Goal: Task Accomplishment & Management: Complete application form

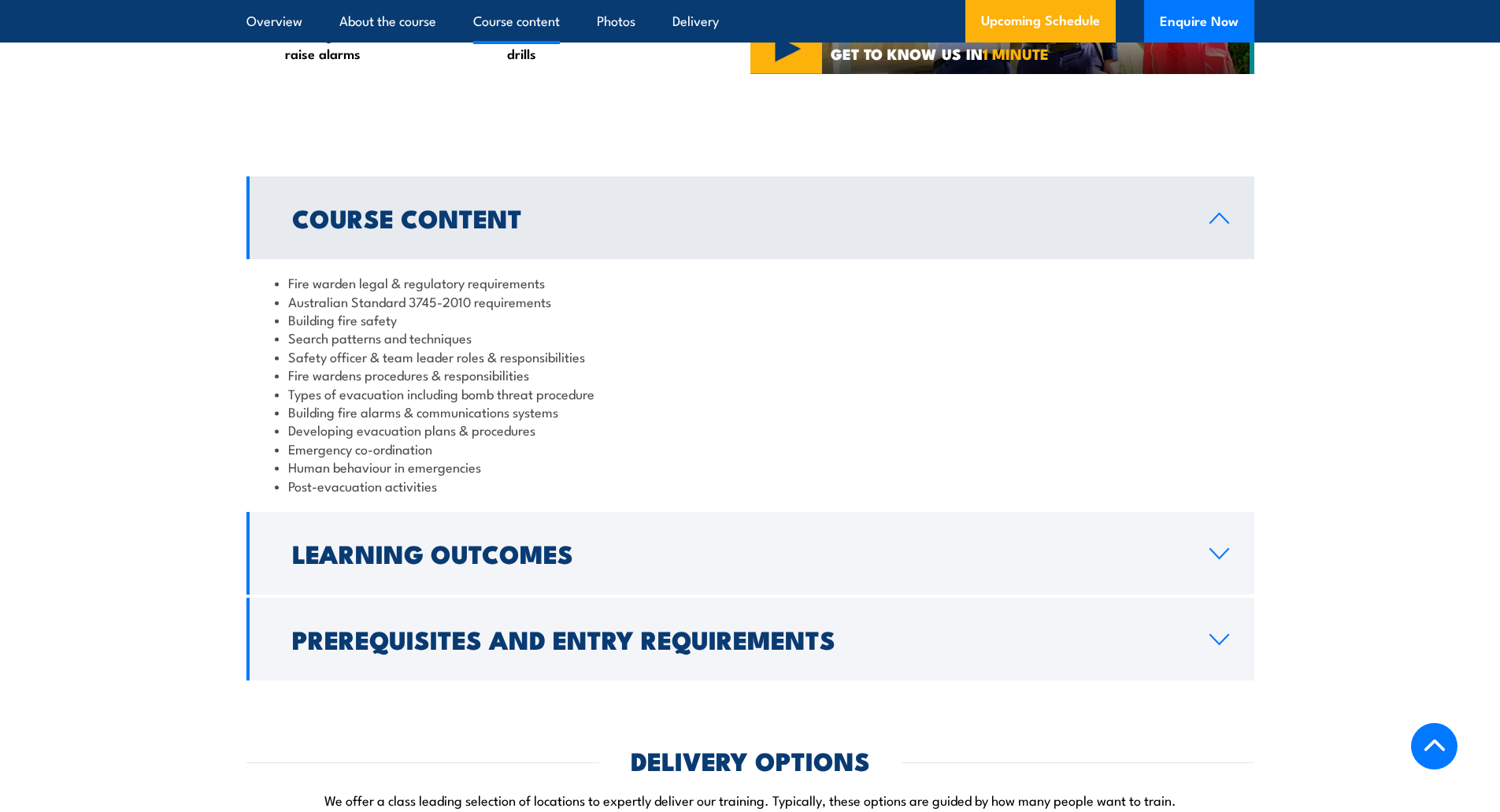
scroll to position [1418, 0]
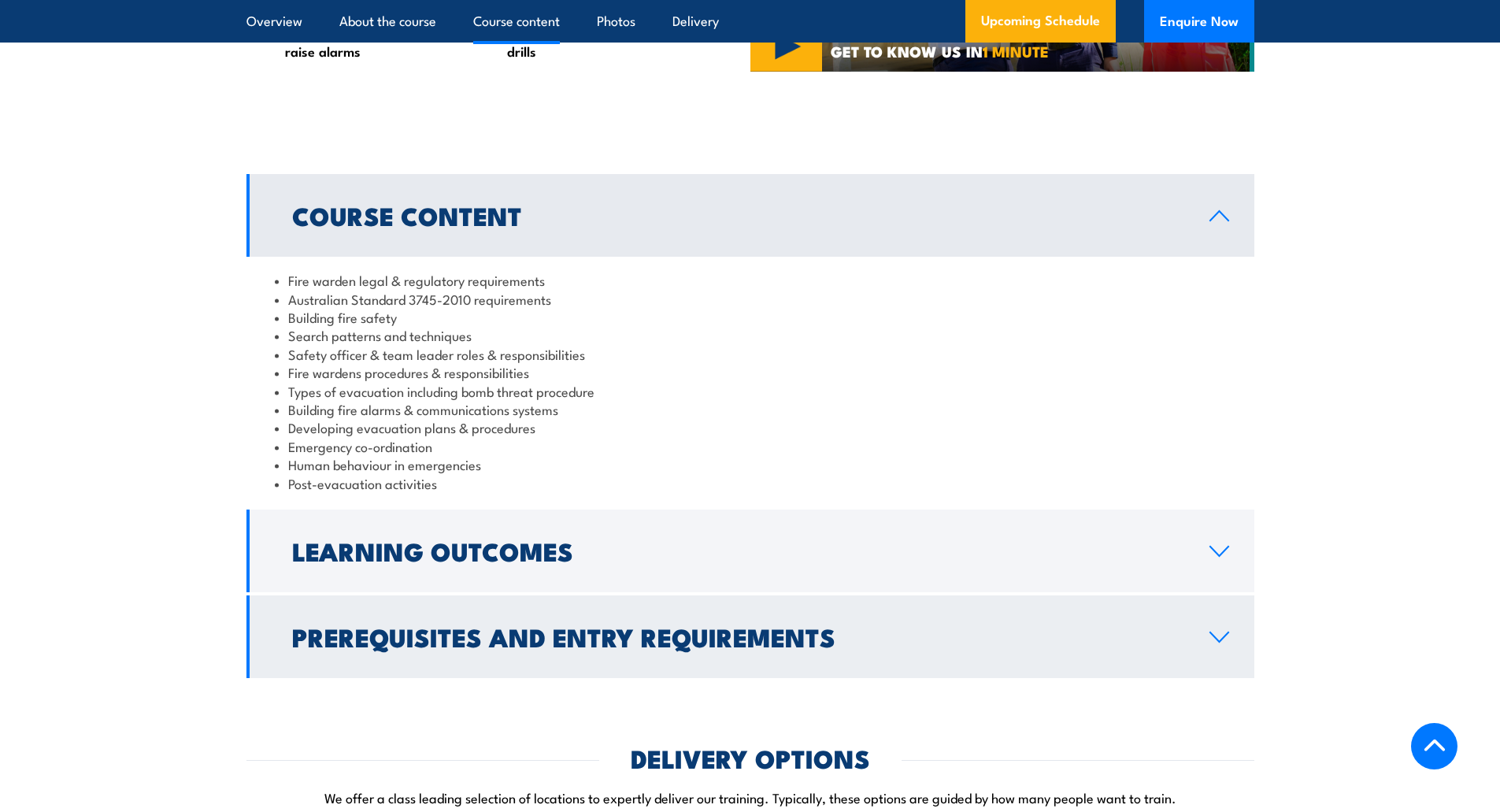
drag, startPoint x: 1217, startPoint y: 568, endPoint x: 1177, endPoint y: 567, distance: 40.0
click at [1217, 558] on icon at bounding box center [1219, 551] width 21 height 13
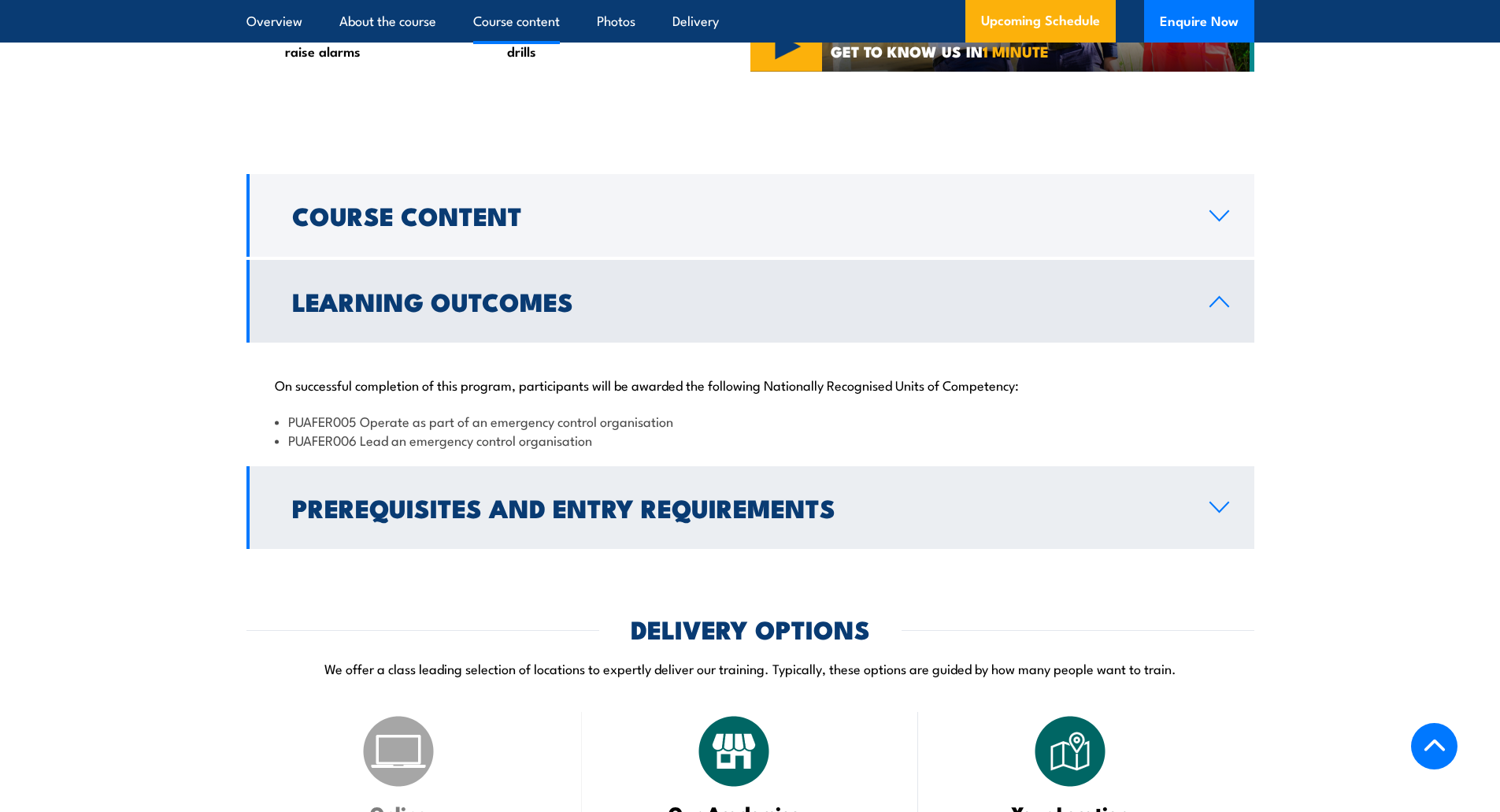
click at [1219, 513] on icon at bounding box center [1219, 507] width 21 height 13
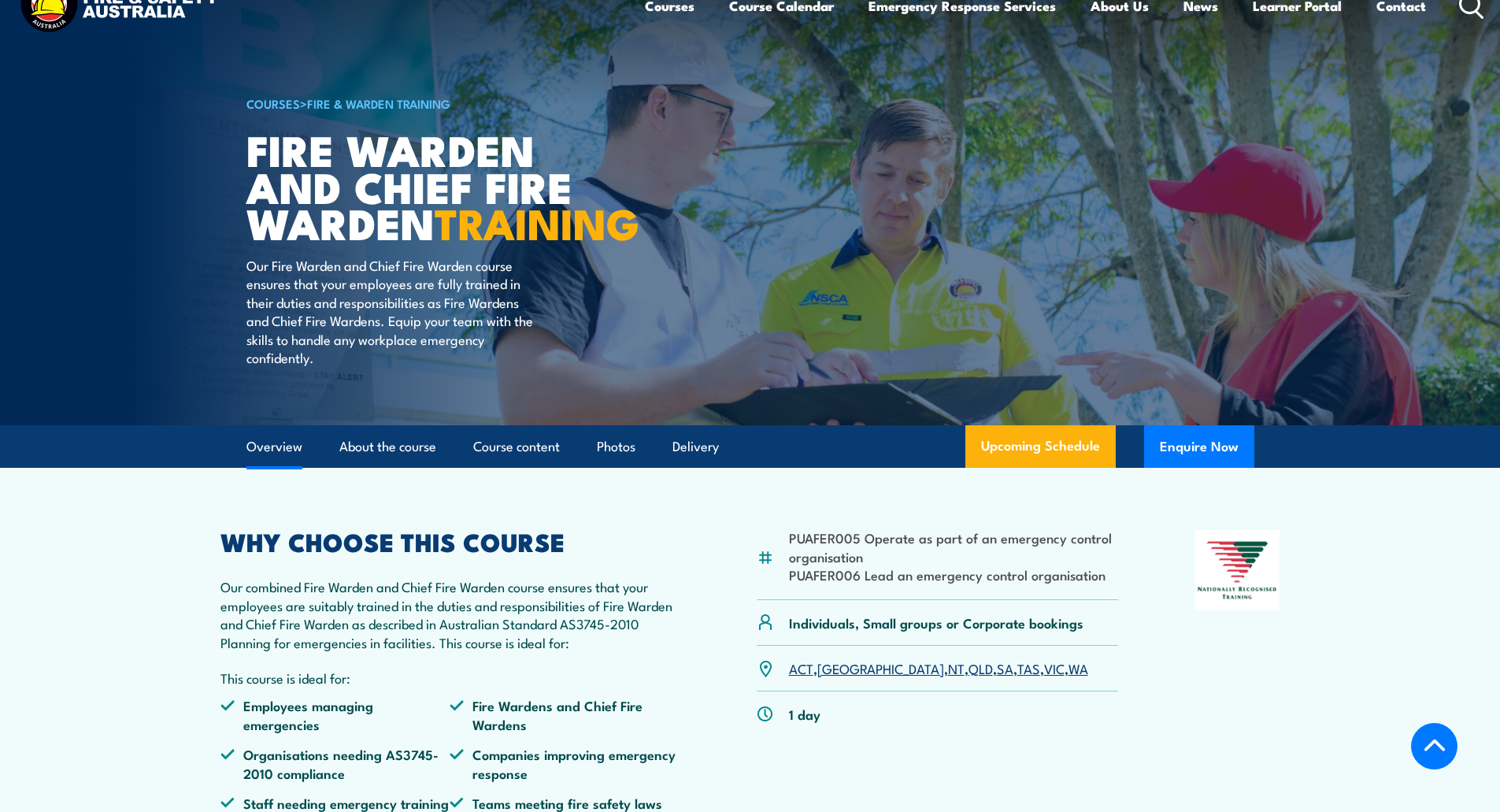
scroll to position [0, 0]
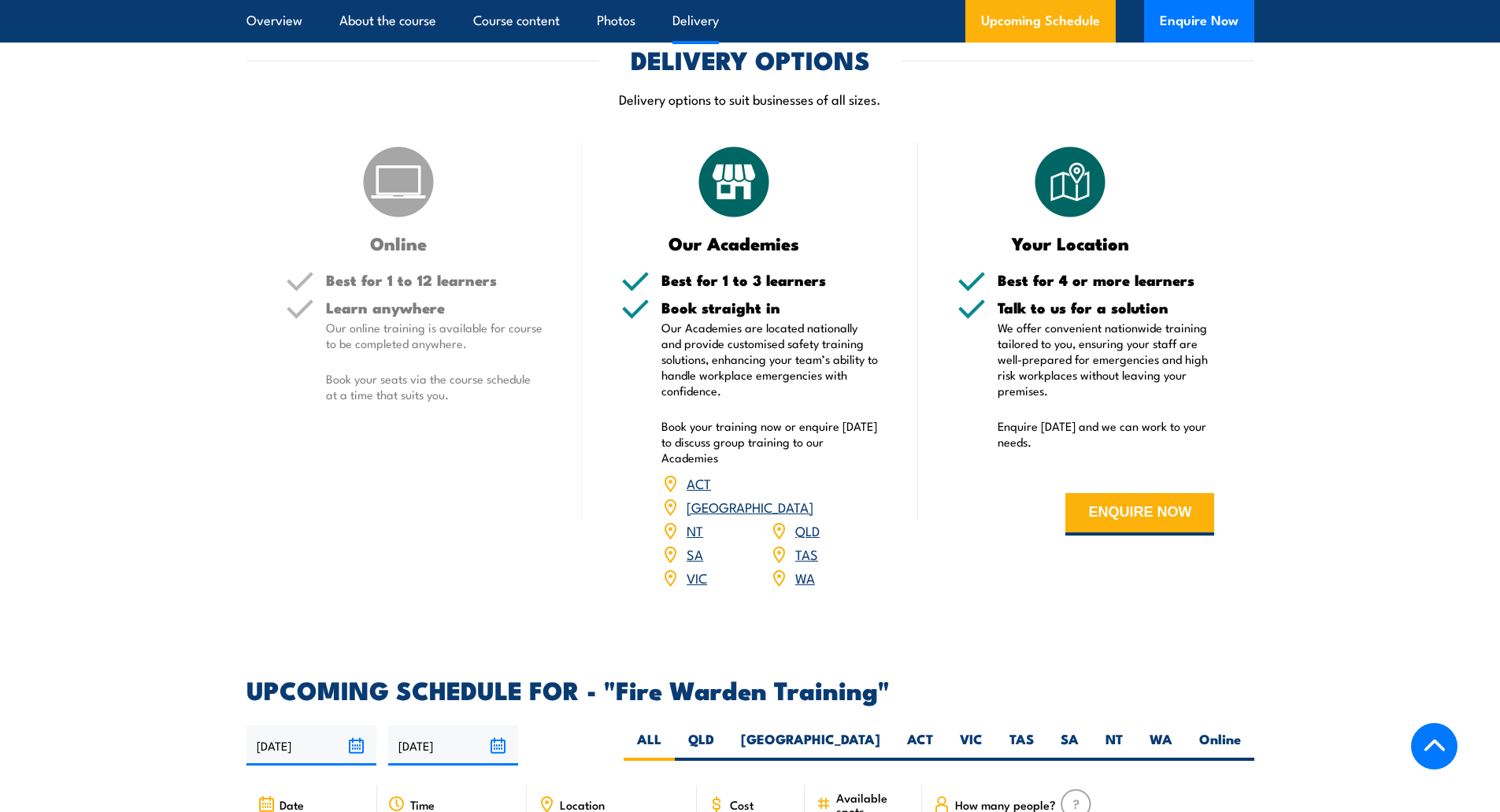
scroll to position [2283, 0]
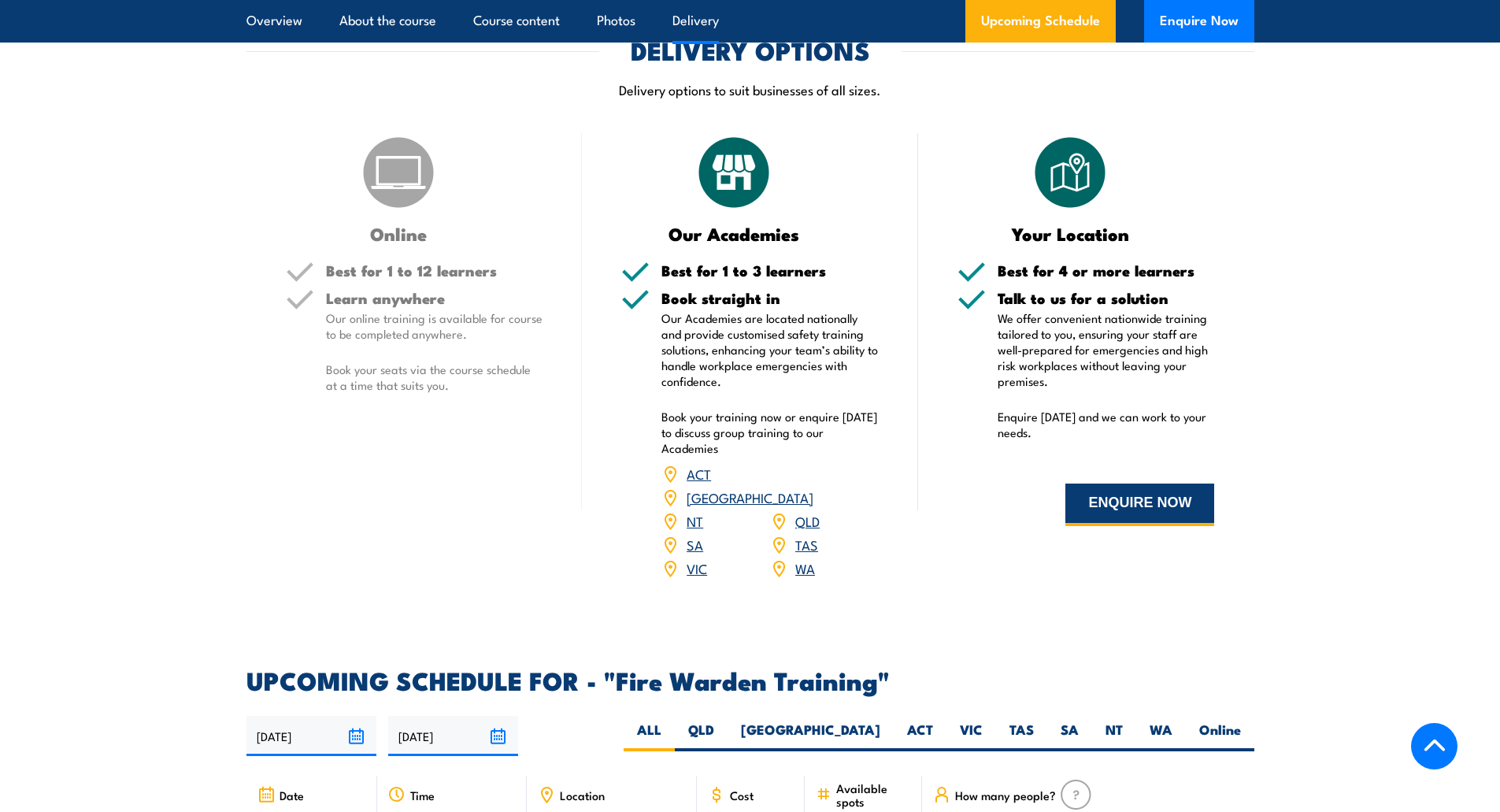
click at [1133, 509] on button "ENQUIRE NOW" at bounding box center [1140, 504] width 149 height 43
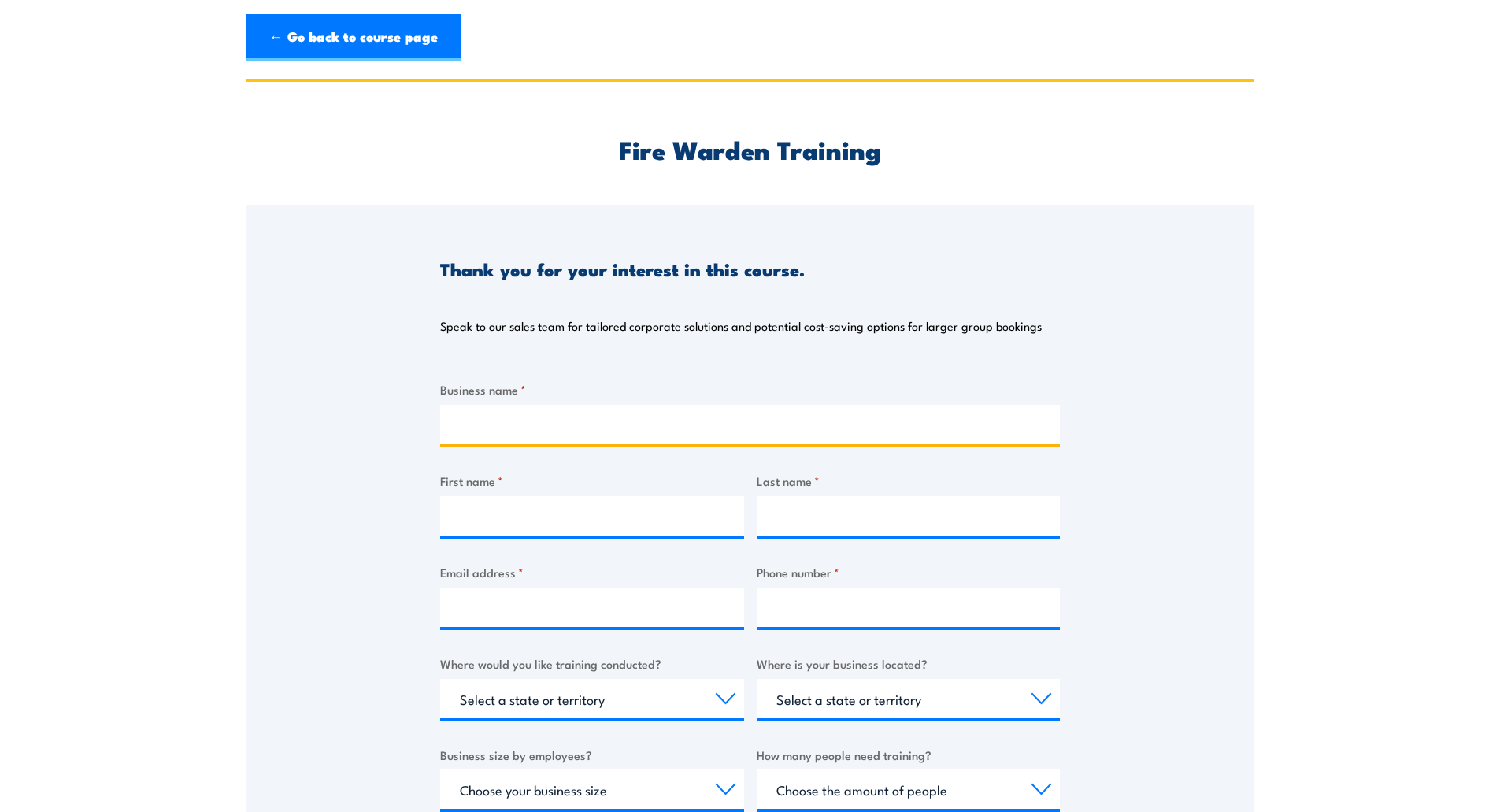
click at [489, 419] on input "Business name *" at bounding box center [750, 425] width 619 height 40
type input "[PERSON_NAME] Group"
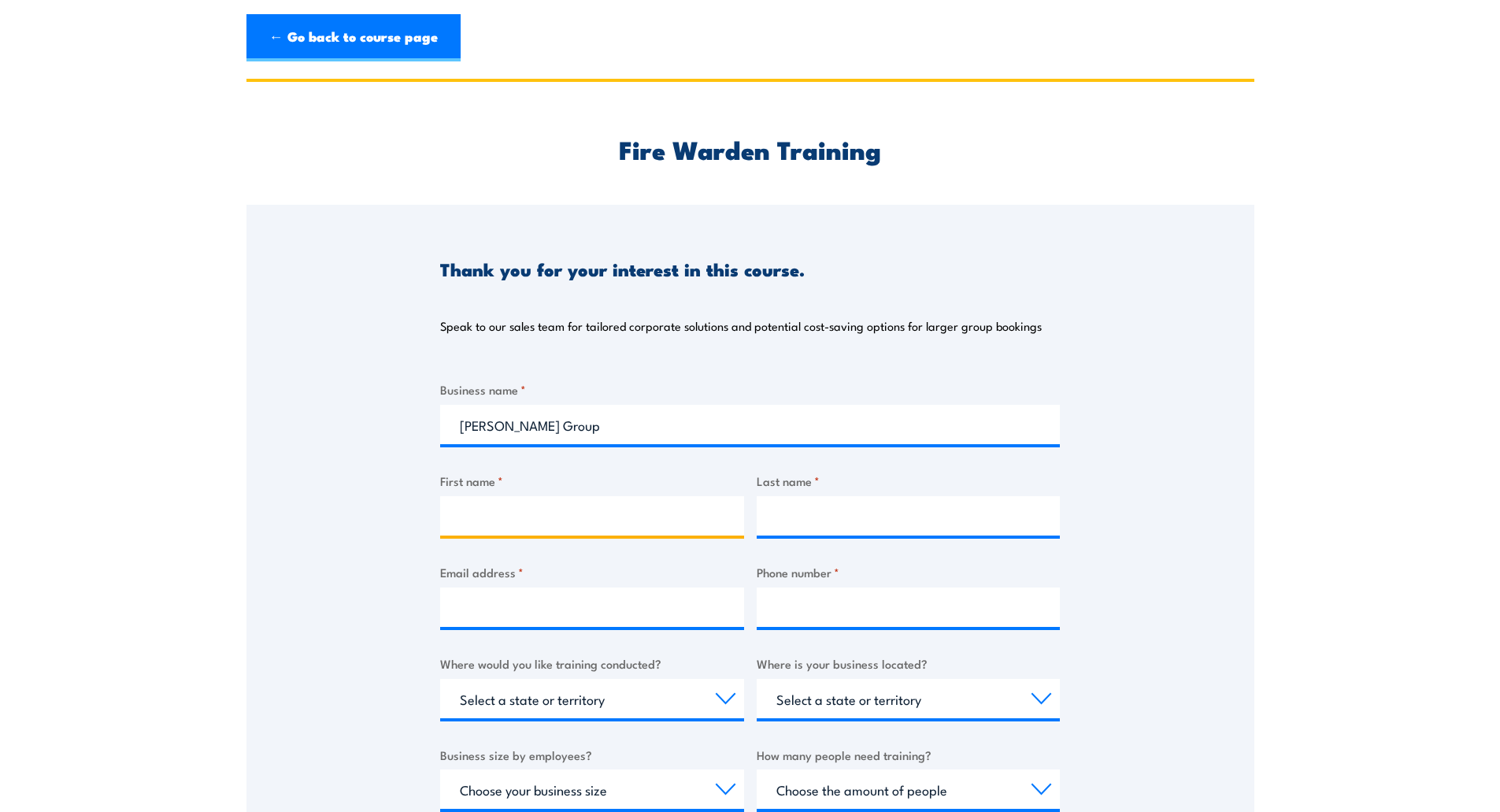
click at [468, 518] on input "First name *" at bounding box center [592, 516] width 304 height 40
type input "[PERSON_NAME]"
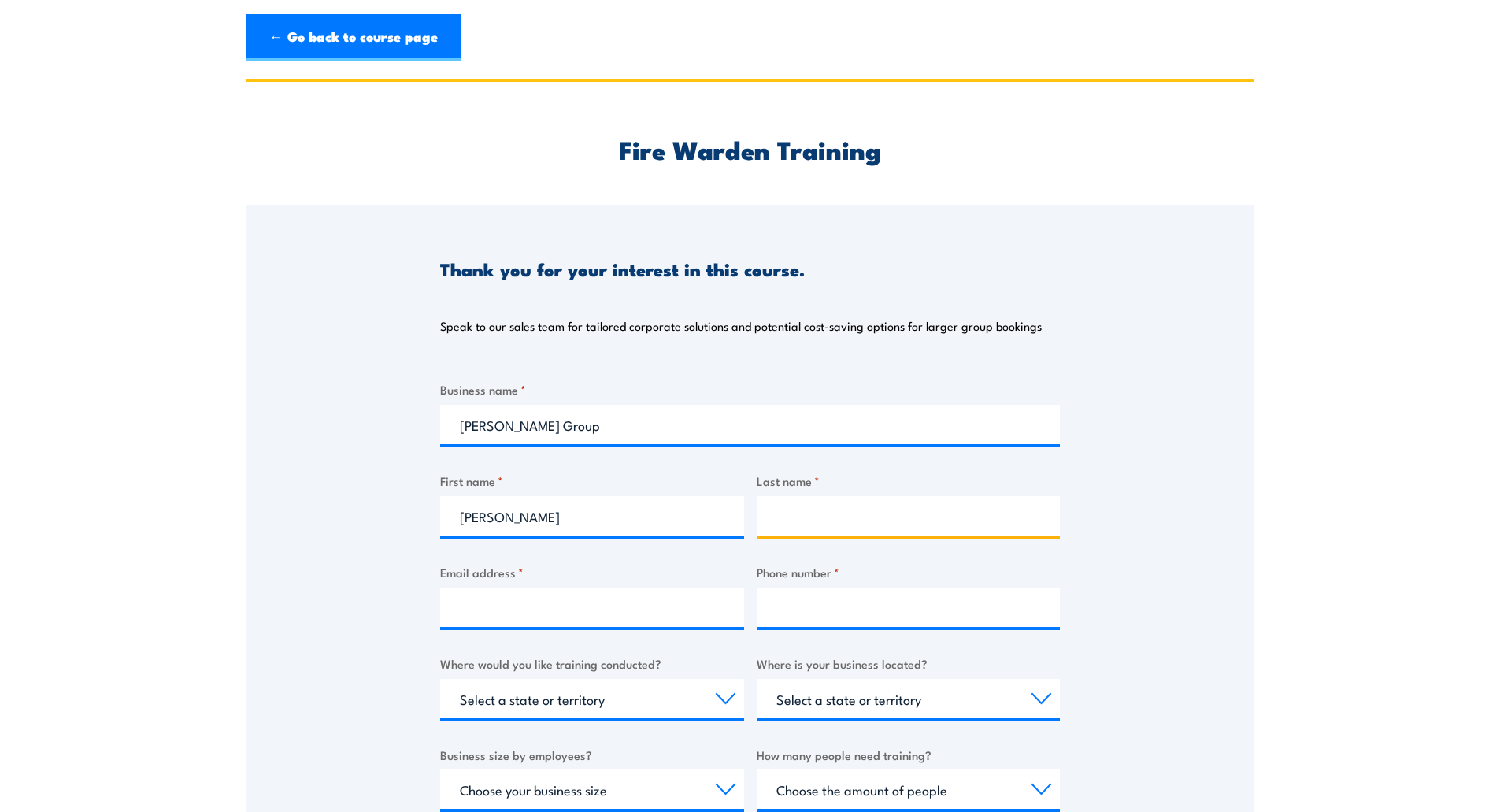
click at [797, 520] on input "Last name *" at bounding box center [908, 516] width 304 height 40
type input "[PERSON_NAME]"
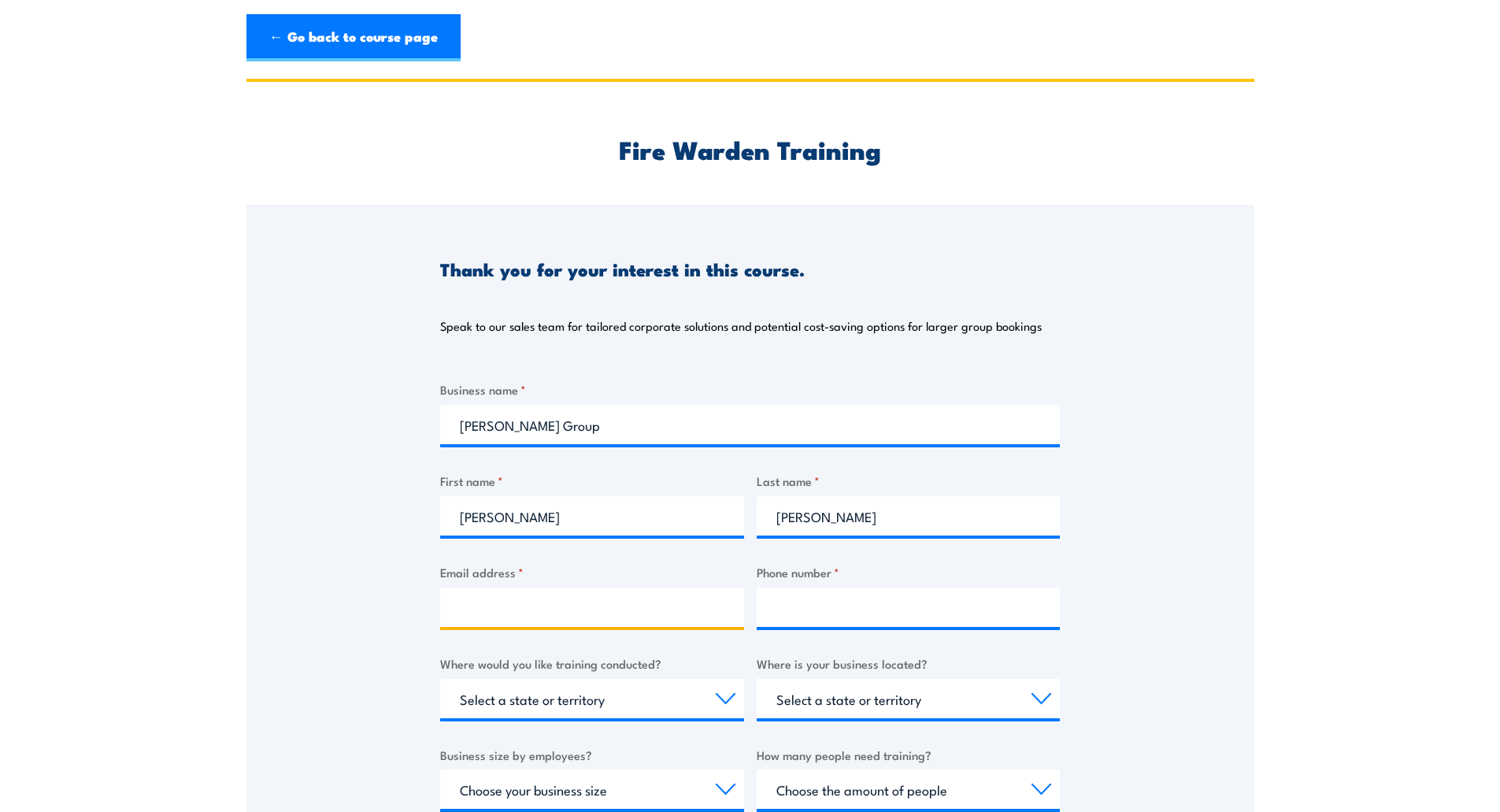
click at [475, 597] on input "Email address *" at bounding box center [592, 608] width 304 height 40
type input "[PERSON_NAME][EMAIL_ADDRESS][PERSON_NAME][DOMAIN_NAME]"
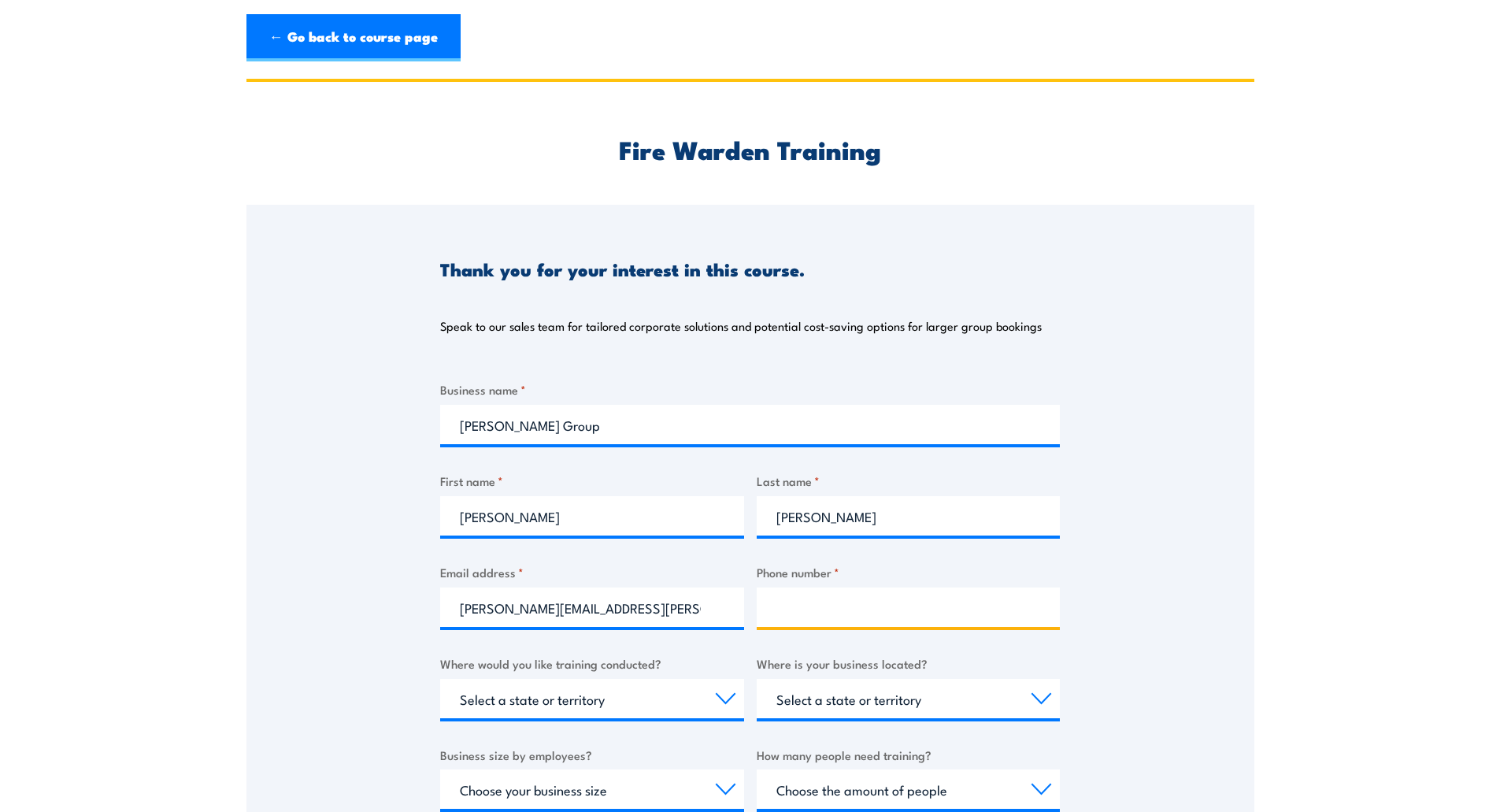
click at [800, 606] on input "Phone number *" at bounding box center [908, 608] width 304 height 40
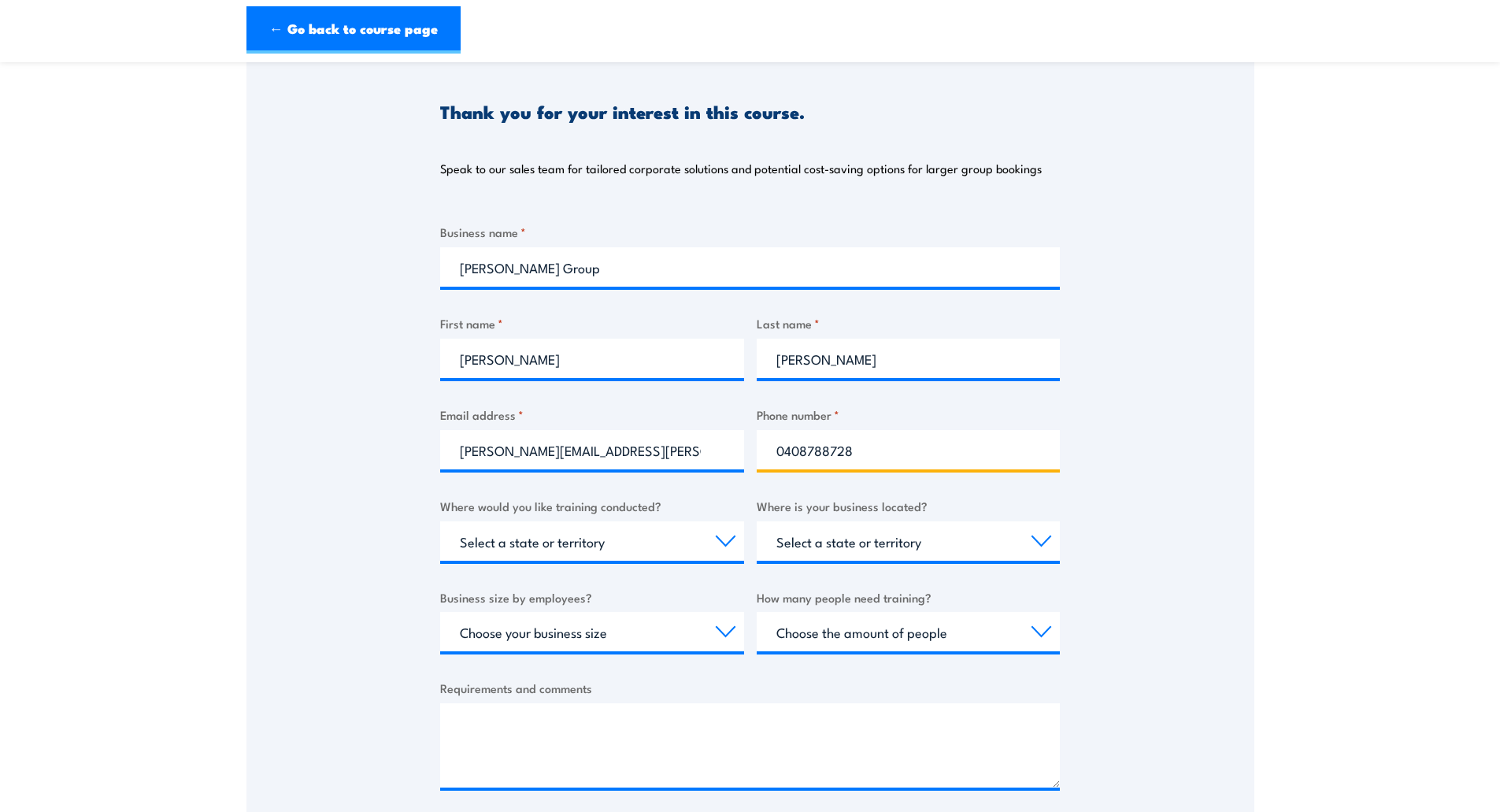
scroll to position [236, 0]
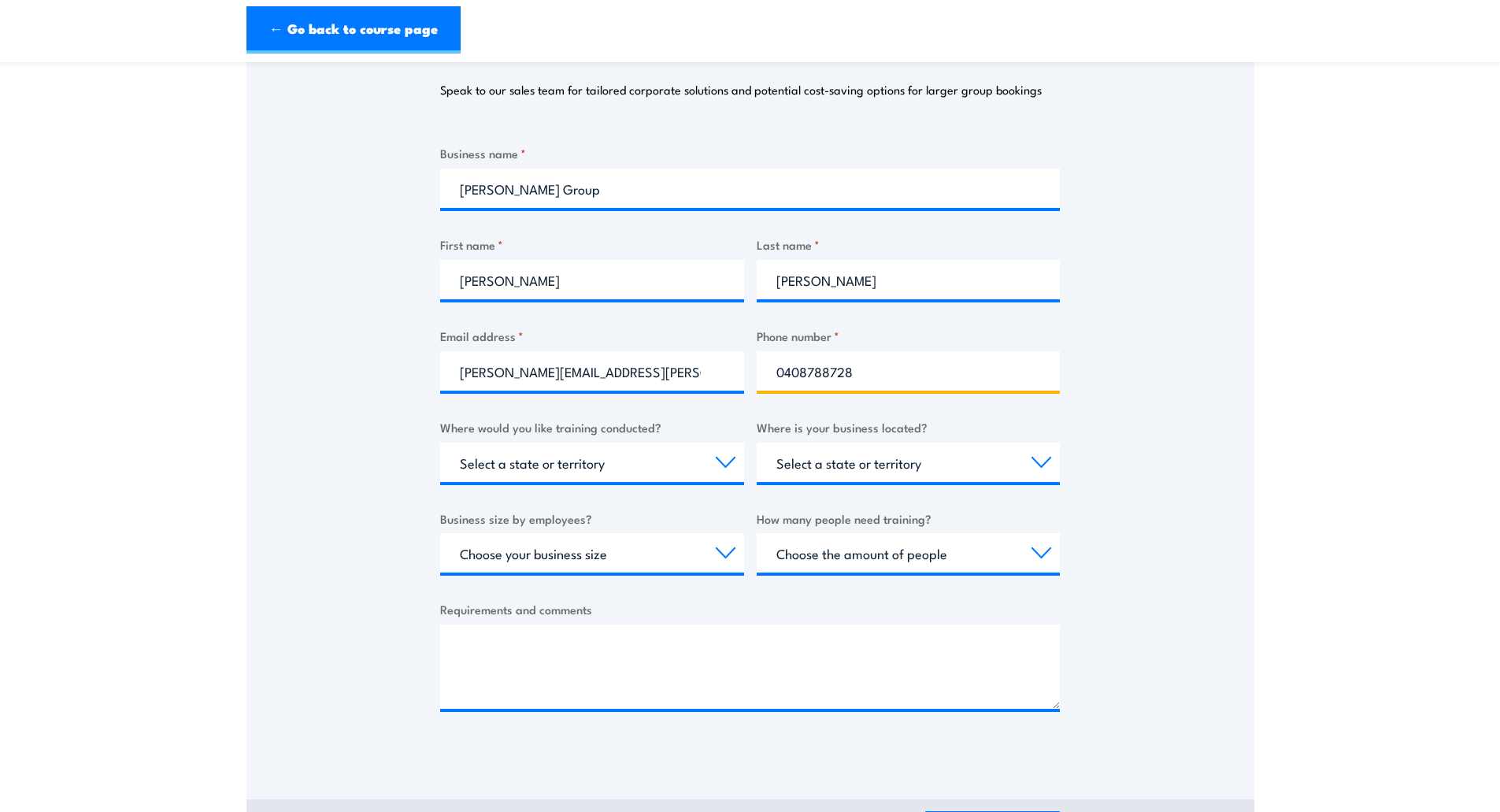
type input "0408788728"
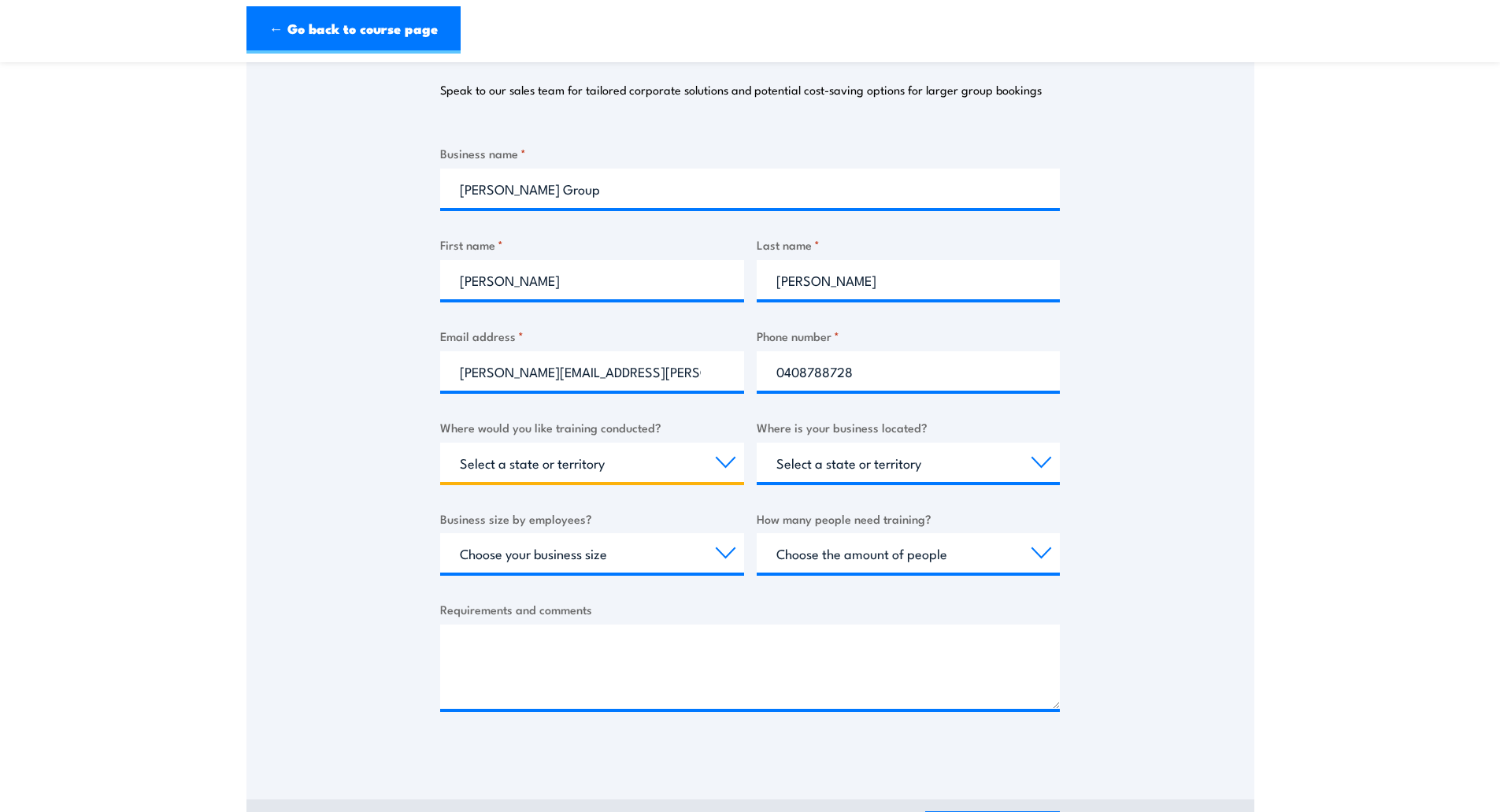
click at [725, 463] on select "Select a state or territory Nationally - multiple locations [GEOGRAPHIC_DATA] […" at bounding box center [592, 463] width 304 height 40
select select "[GEOGRAPHIC_DATA]"
click at [440, 443] on select "Select a state or territory Nationally - multiple locations [GEOGRAPHIC_DATA] […" at bounding box center [592, 463] width 304 height 40
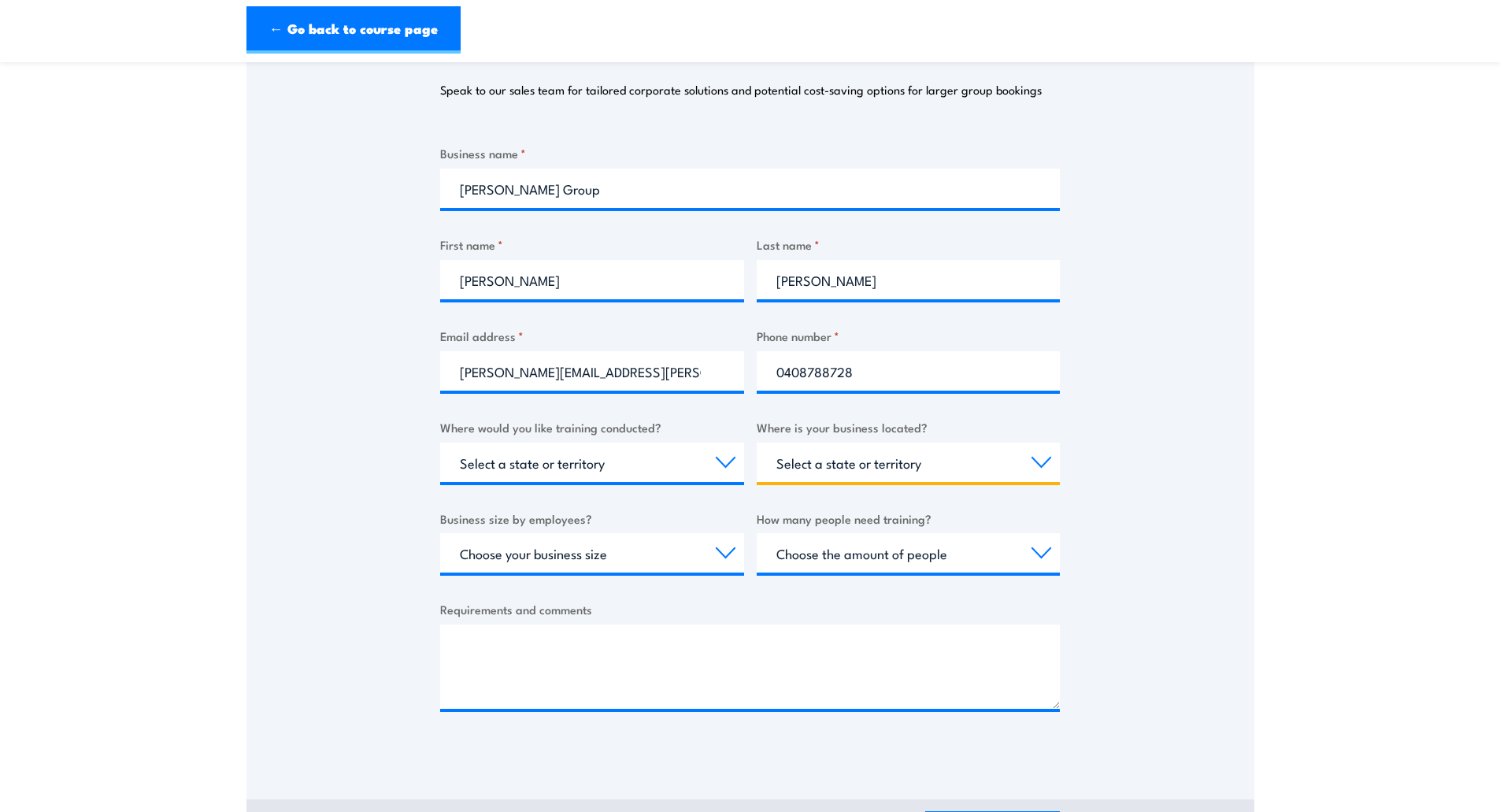
click at [1038, 463] on select "Select a state or territory [GEOGRAPHIC_DATA] [GEOGRAPHIC_DATA] [GEOGRAPHIC_DAT…" at bounding box center [908, 463] width 304 height 40
select select "[GEOGRAPHIC_DATA]"
click at [756, 443] on select "Select a state or territory [GEOGRAPHIC_DATA] [GEOGRAPHIC_DATA] [GEOGRAPHIC_DAT…" at bounding box center [908, 463] width 304 height 40
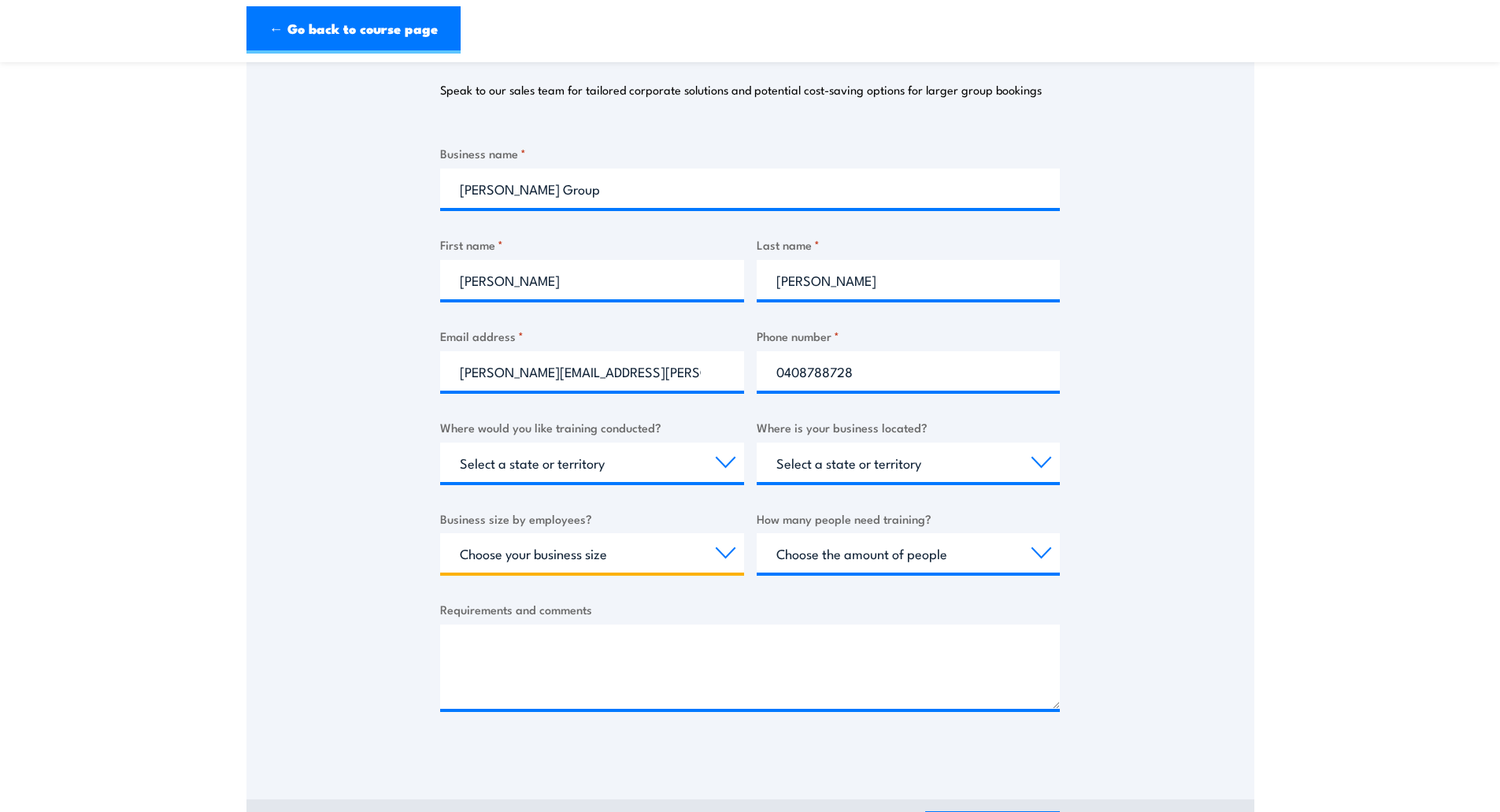
click at [724, 550] on select "Choose your business size 1 to 19 20 to 199 200+" at bounding box center [592, 553] width 304 height 40
select select "200+"
click at [440, 533] on select "Choose your business size 1 to 19 20 to 199 200+" at bounding box center [592, 553] width 304 height 40
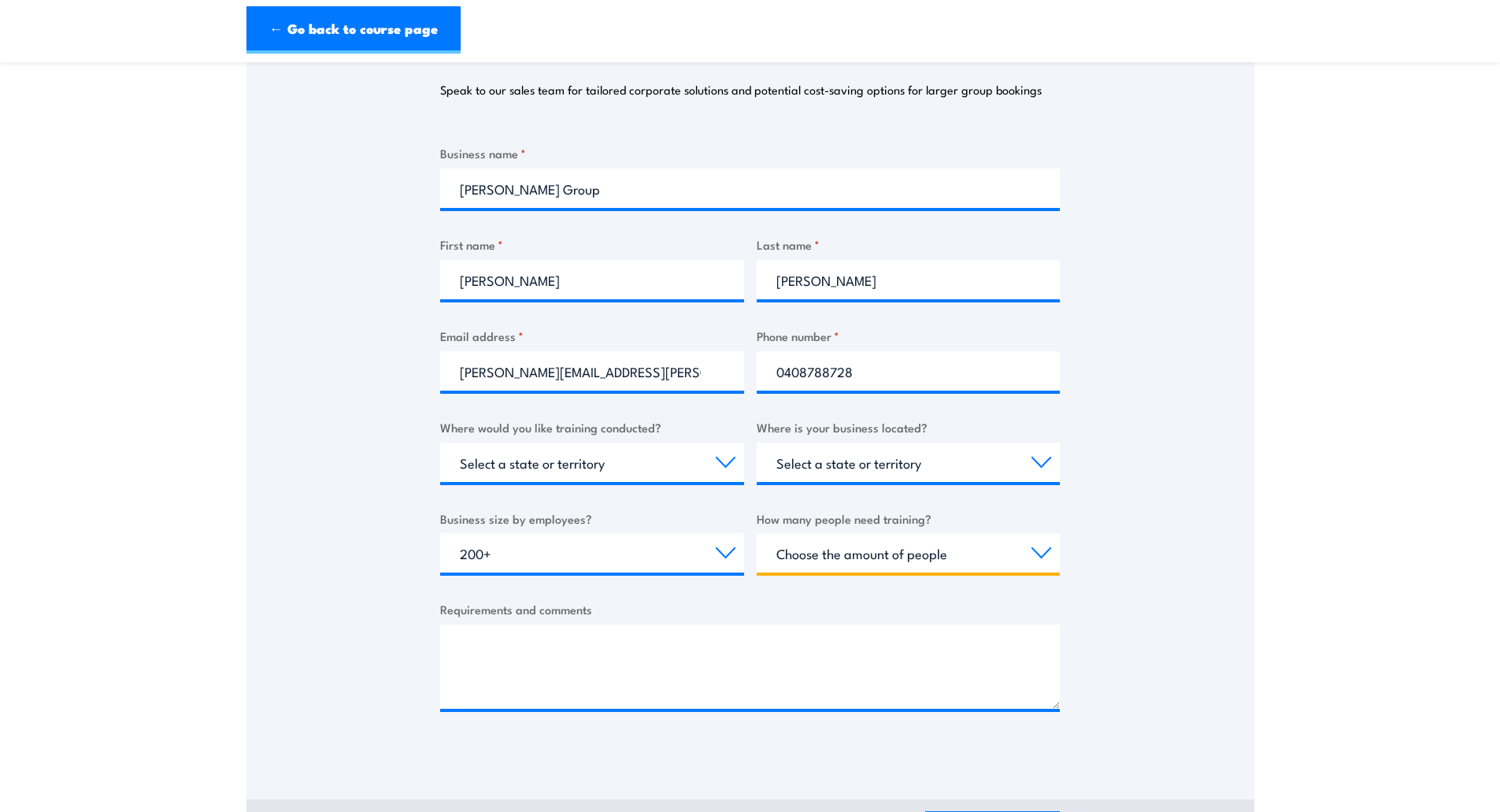
click at [1038, 557] on select "Choose the amount of people 1 to 4 5 to 19 20+" at bounding box center [908, 553] width 304 height 40
select select "5 to 19"
click at [756, 533] on select "Choose the amount of people 1 to 4 5 to 19 20+" at bounding box center [908, 553] width 304 height 40
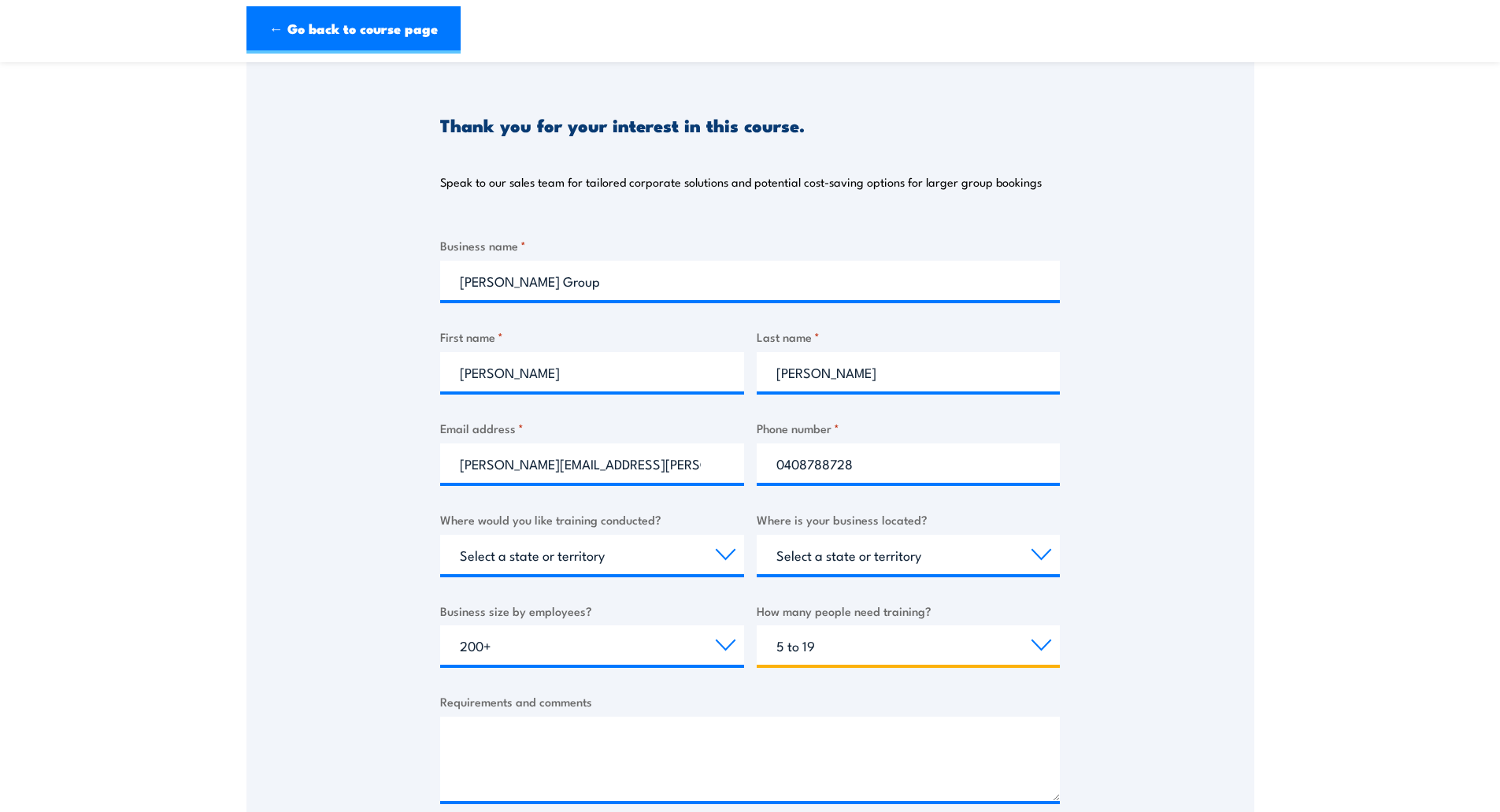
scroll to position [394, 0]
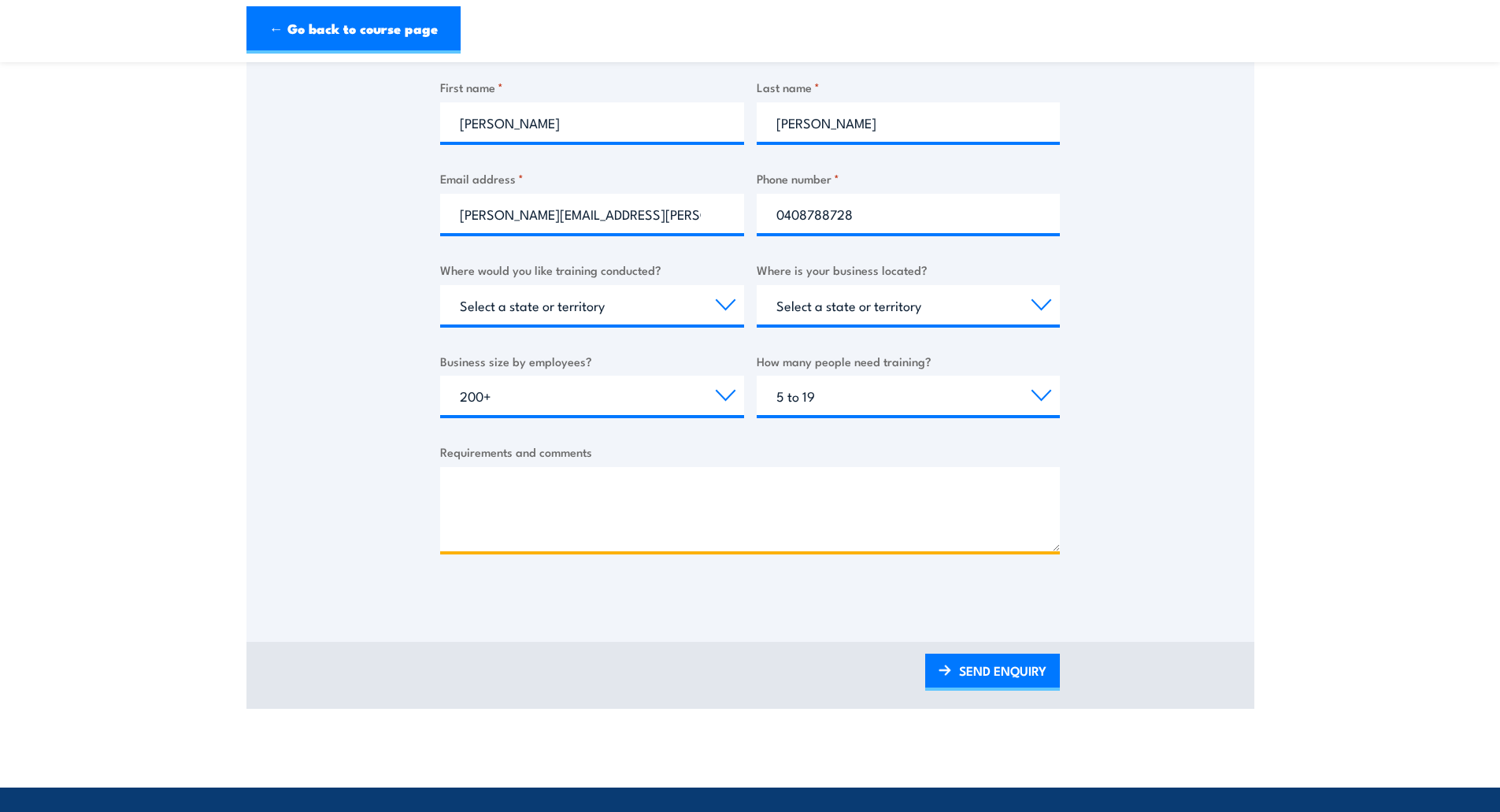
click at [457, 481] on textarea "Requirements and comments" at bounding box center [750, 508] width 619 height 84
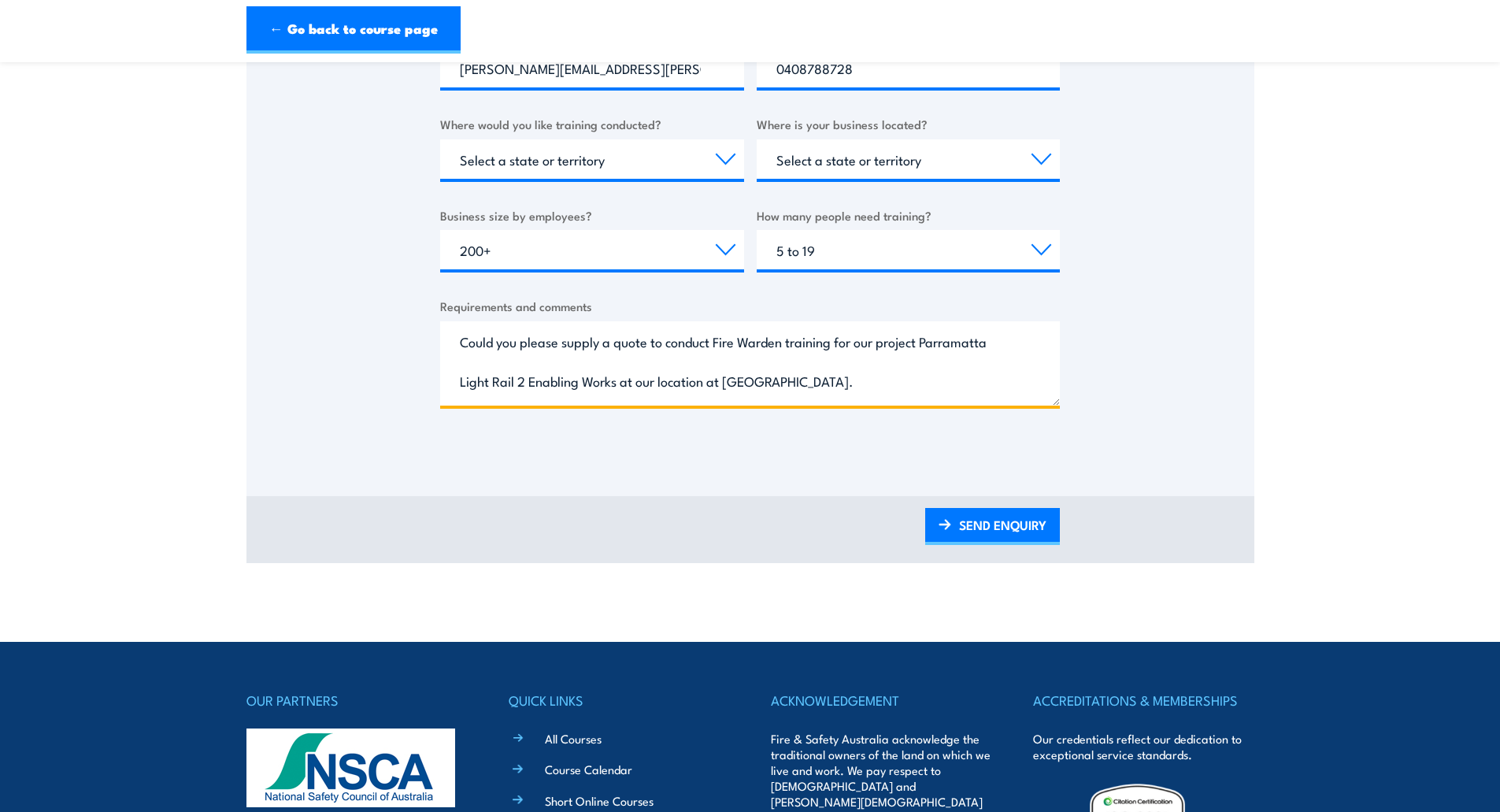
scroll to position [473, 0]
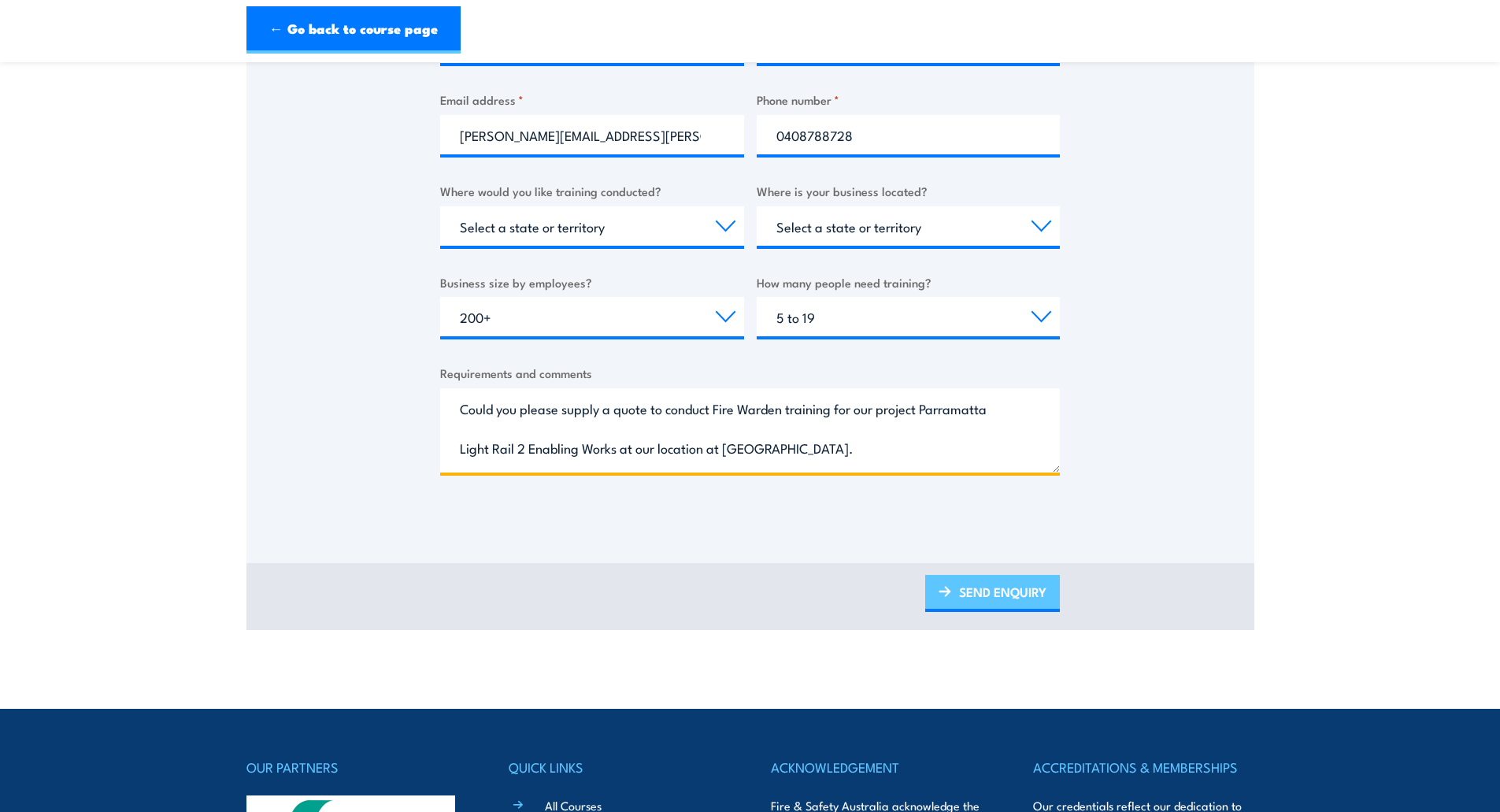
type textarea "Could you please supply a quote to conduct Fire Warden training for our project…"
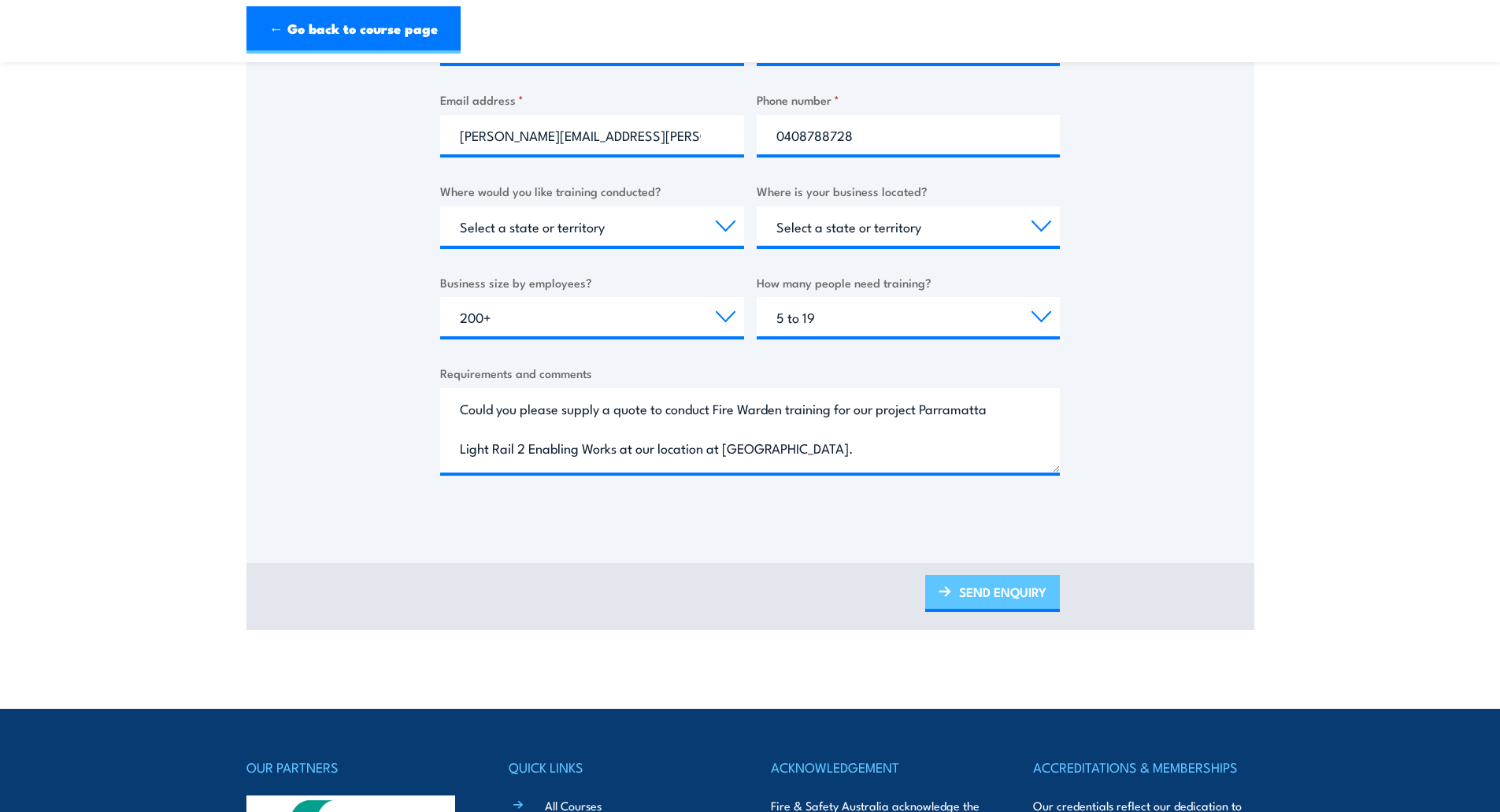
drag, startPoint x: 996, startPoint y: 584, endPoint x: 1005, endPoint y: 585, distance: 9.1
click at [996, 584] on link "SEND ENQUIRY" at bounding box center [993, 593] width 135 height 37
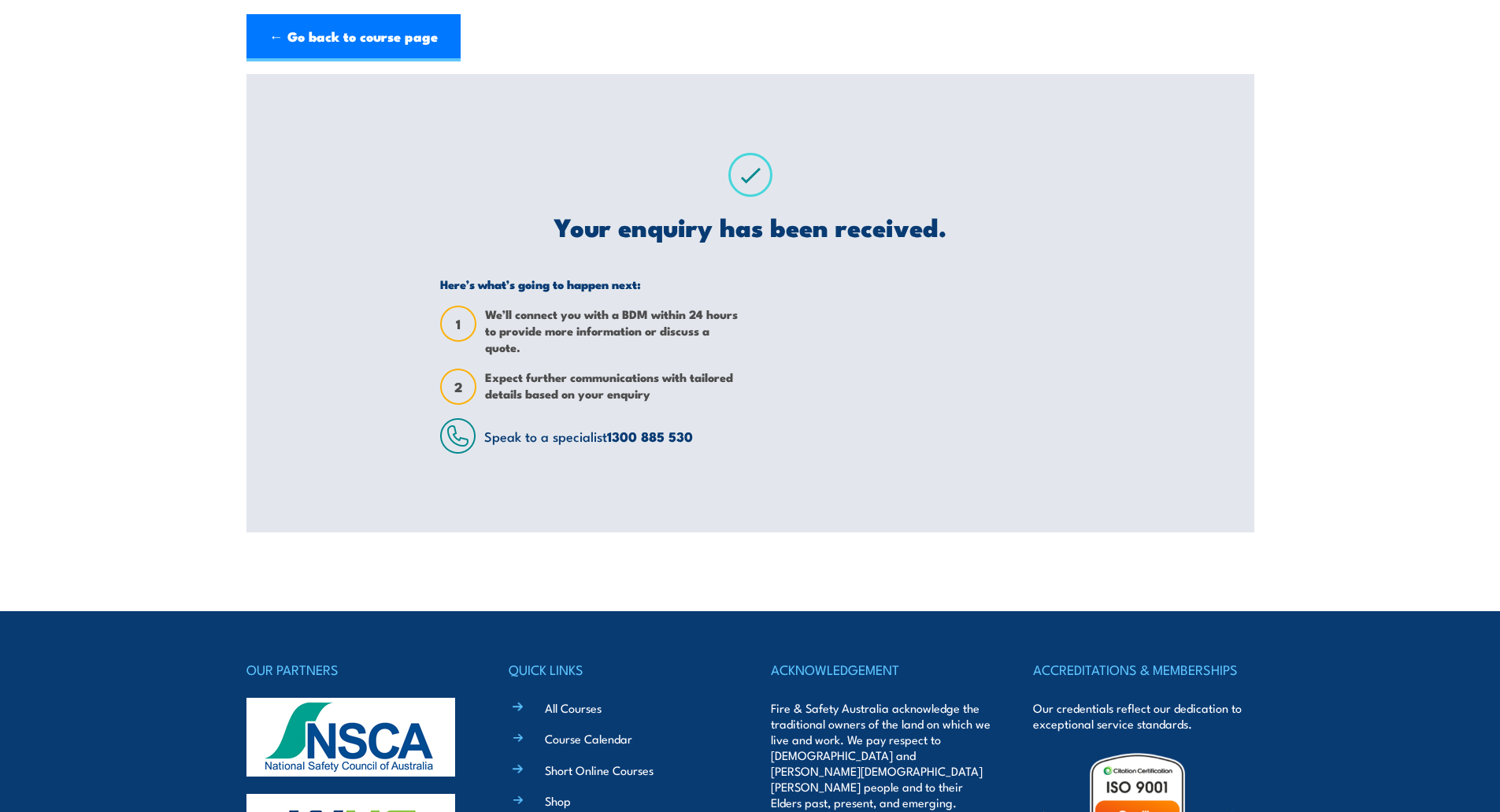
scroll to position [0, 0]
